Goal: Find specific page/section: Find specific page/section

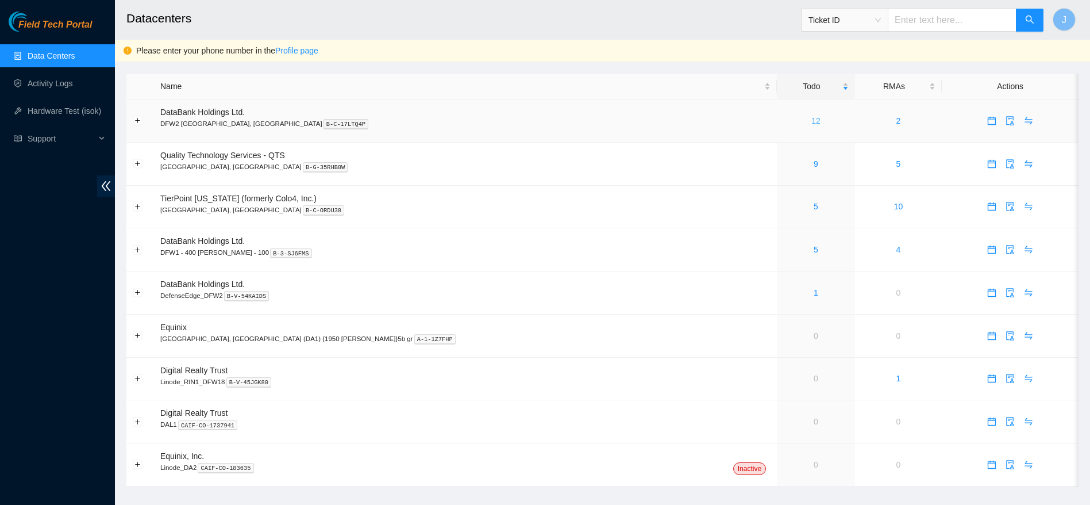
click at [811, 120] on link "12" at bounding box center [815, 120] width 9 height 9
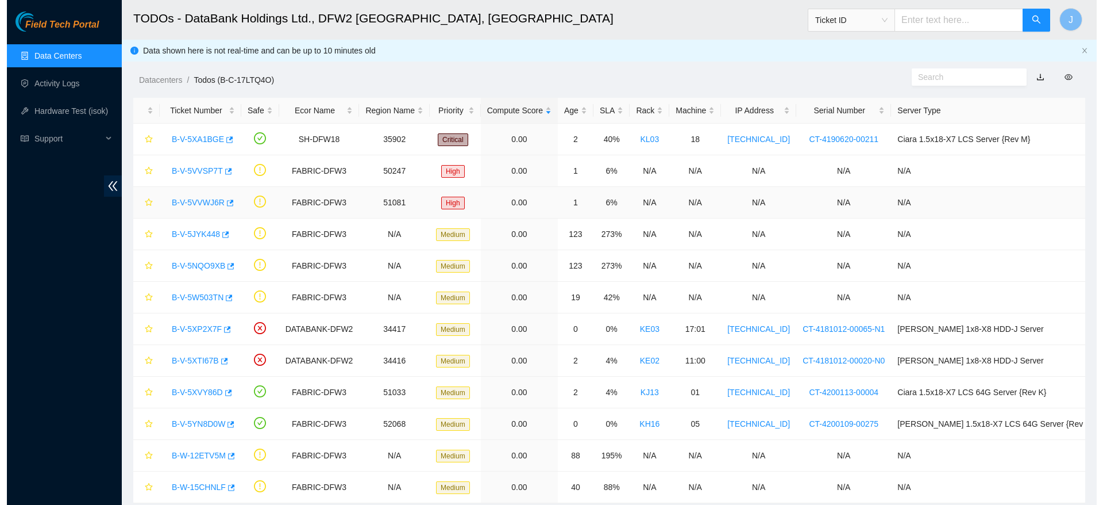
scroll to position [34, 0]
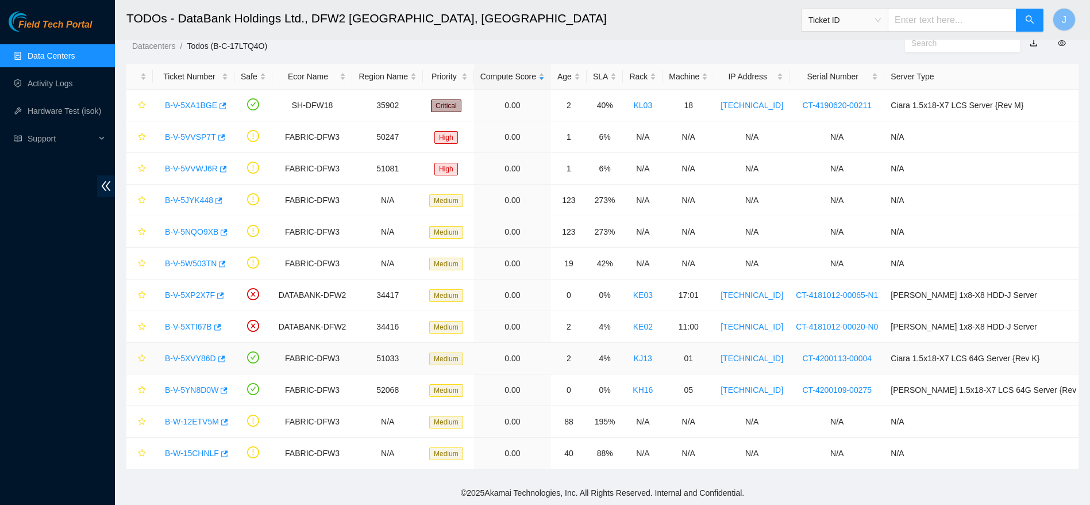
click at [187, 353] on link "B-V-5XVY86D" at bounding box center [190, 357] width 51 height 9
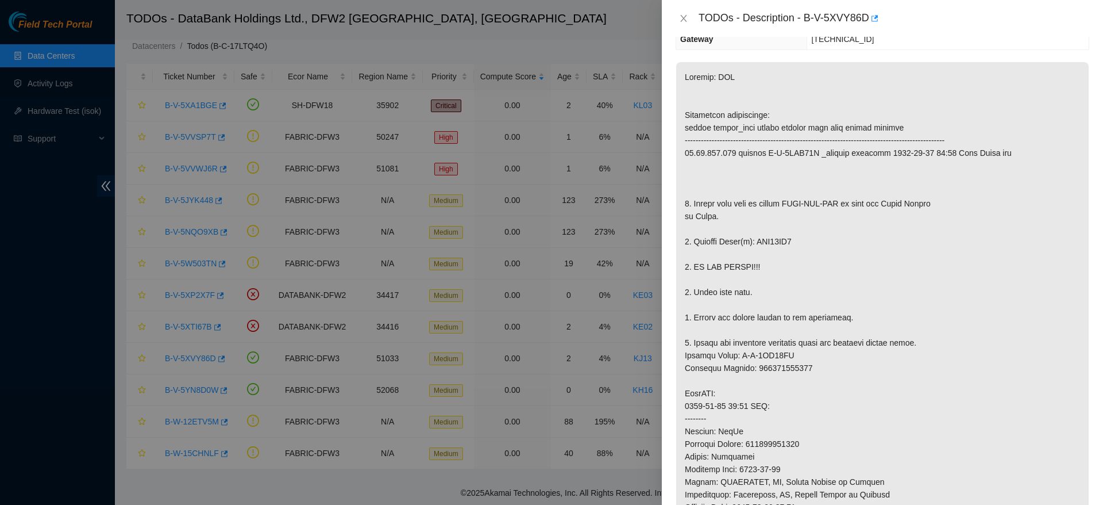
scroll to position [158, 0]
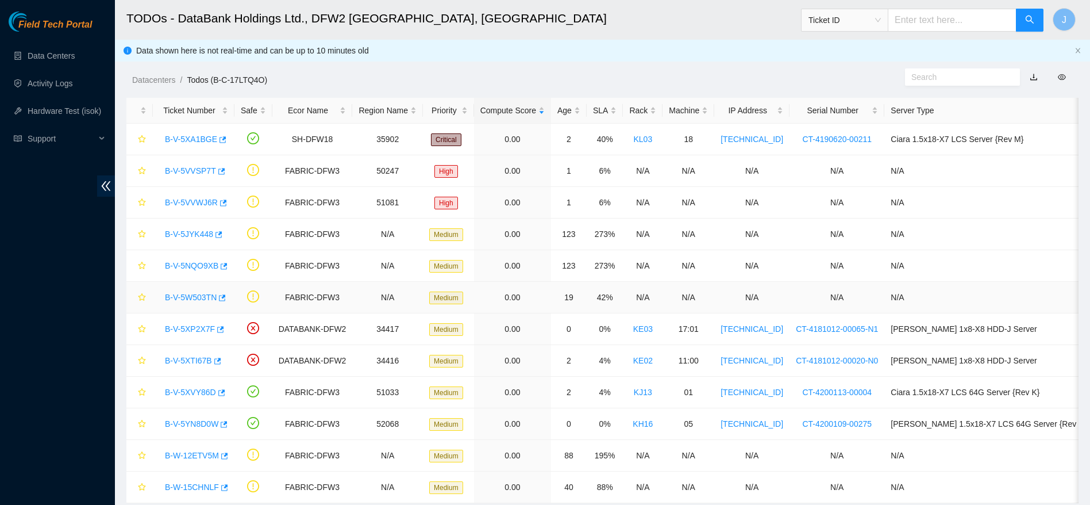
scroll to position [34, 0]
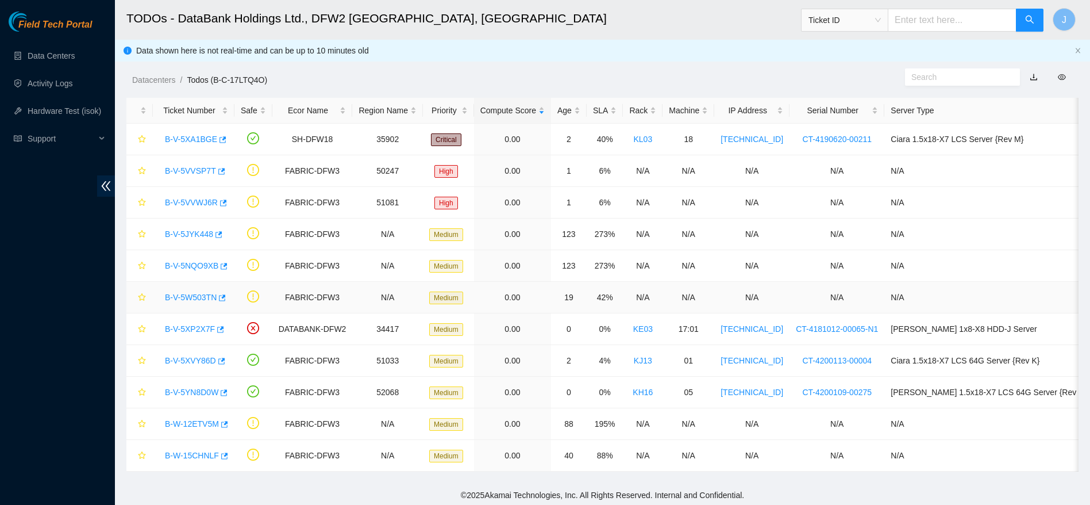
scroll to position [2, 0]
